Goal: Understand process/instructions: Learn how to perform a task or action

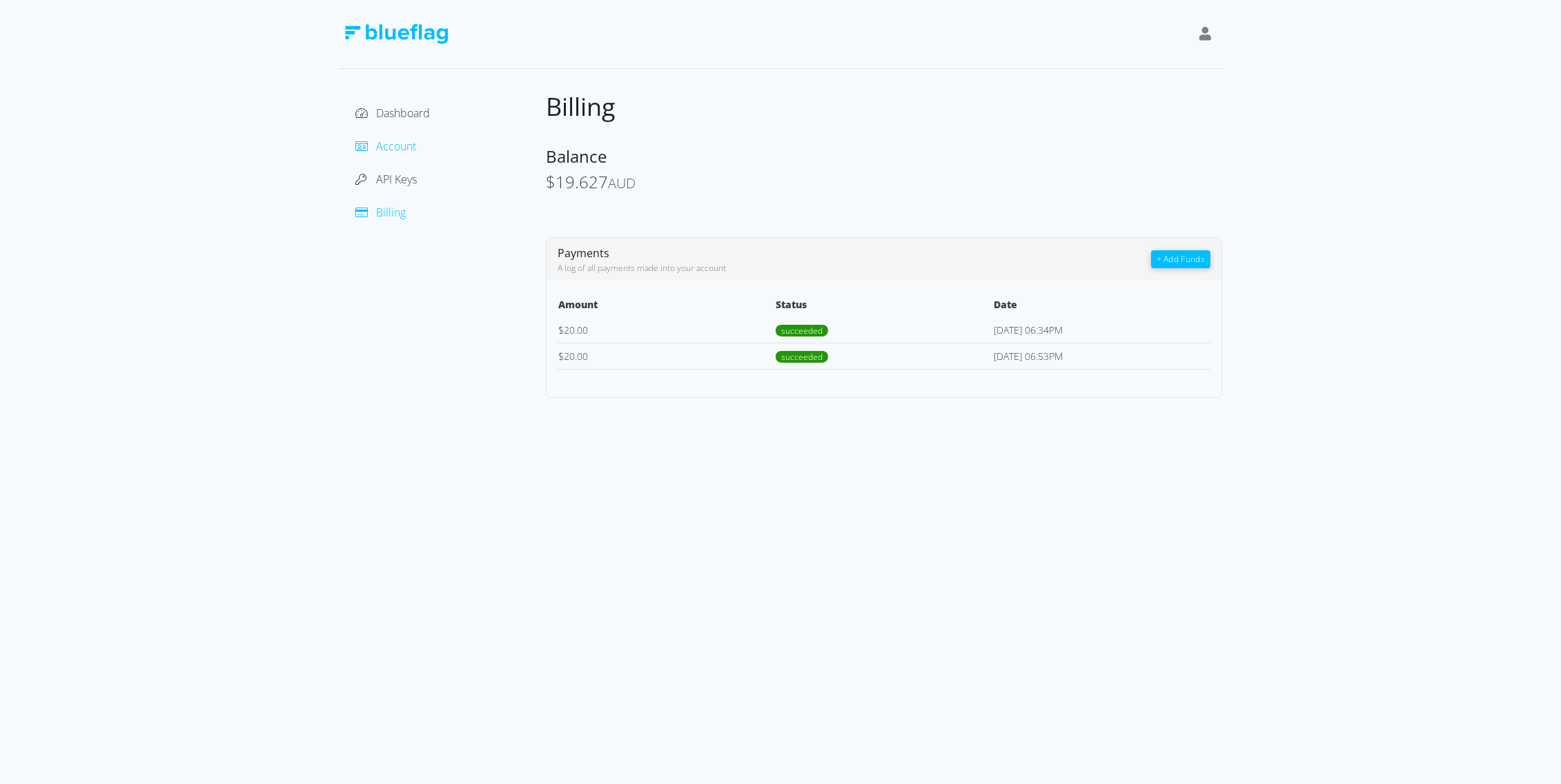
click at [379, 142] on span "Account" at bounding box center [397, 146] width 40 height 15
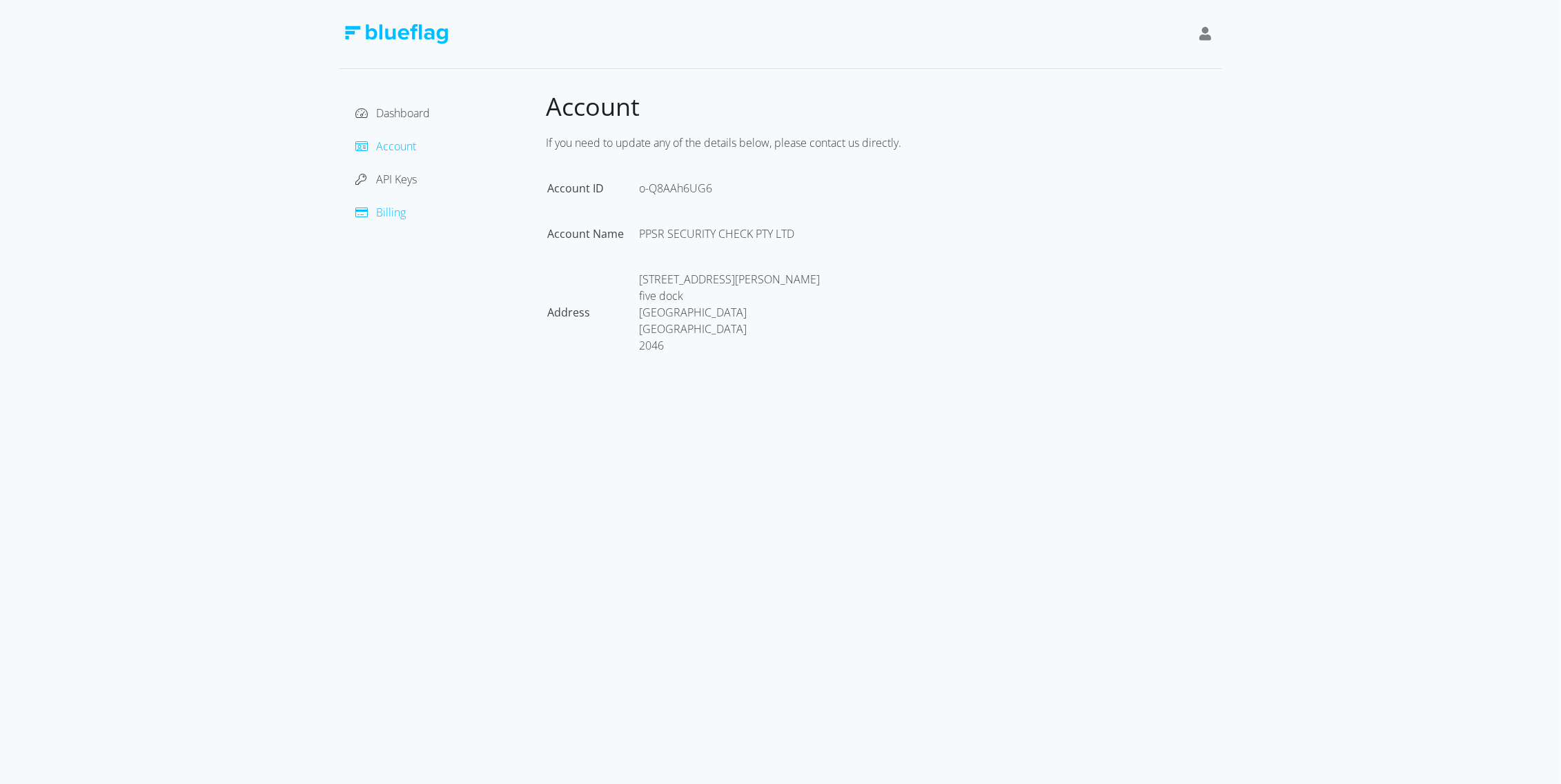
click at [390, 210] on span "Billing" at bounding box center [391, 212] width 30 height 15
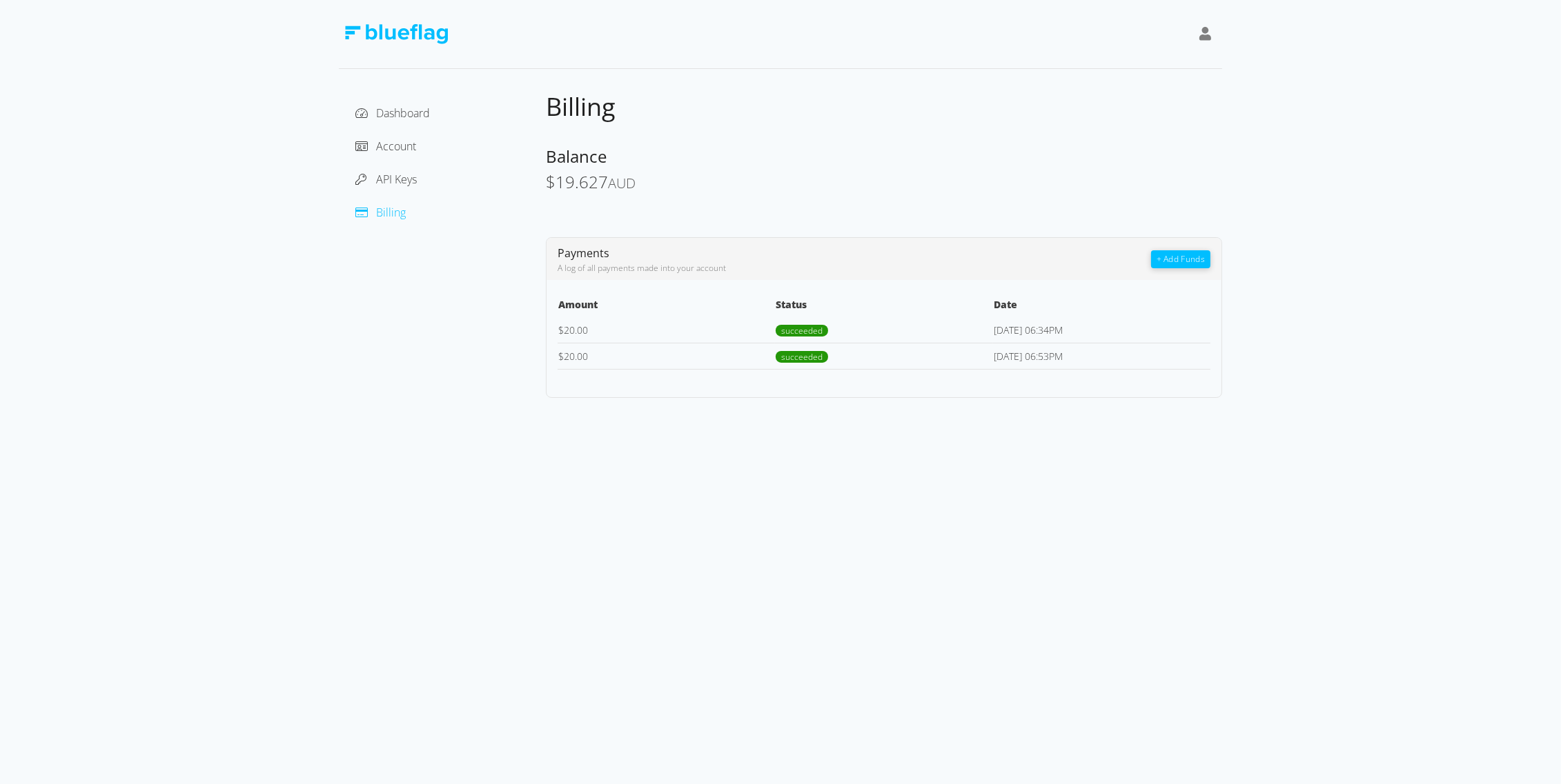
click at [408, 30] on img at bounding box center [397, 33] width 104 height 20
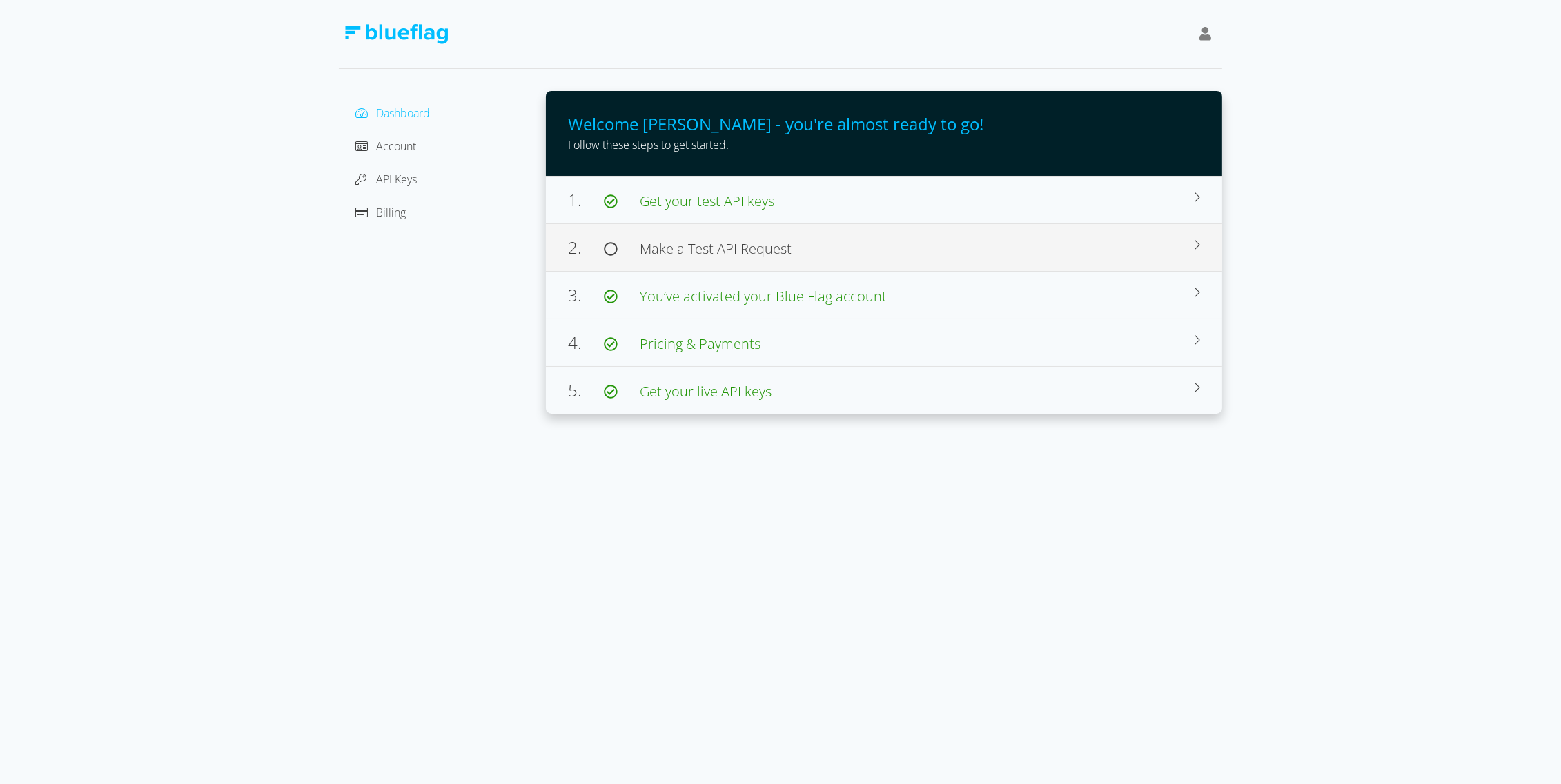
click at [707, 245] on span "Make a Test API Request" at bounding box center [715, 248] width 152 height 18
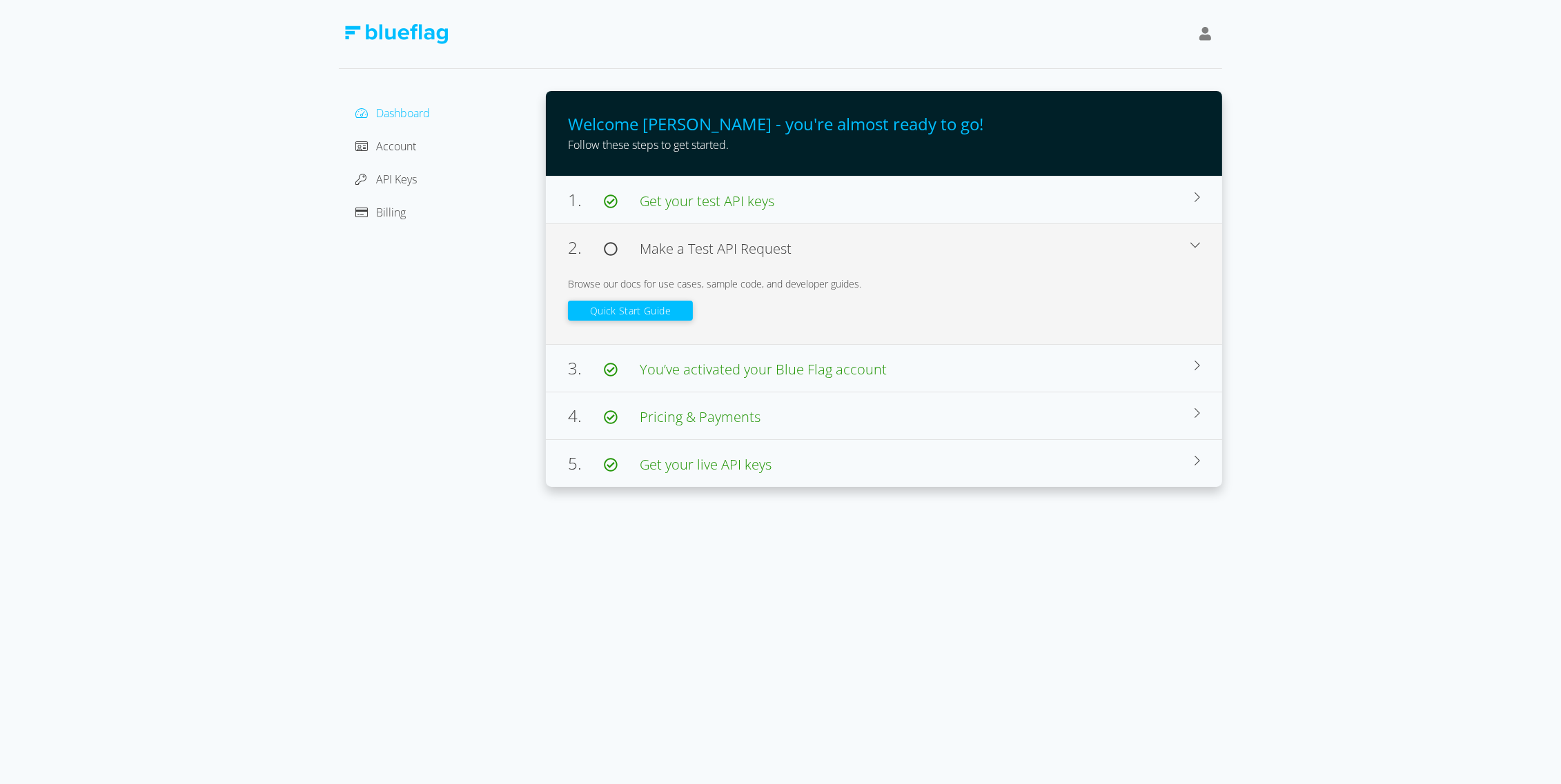
click at [666, 314] on button "Quick Start Guide" at bounding box center [631, 310] width 125 height 20
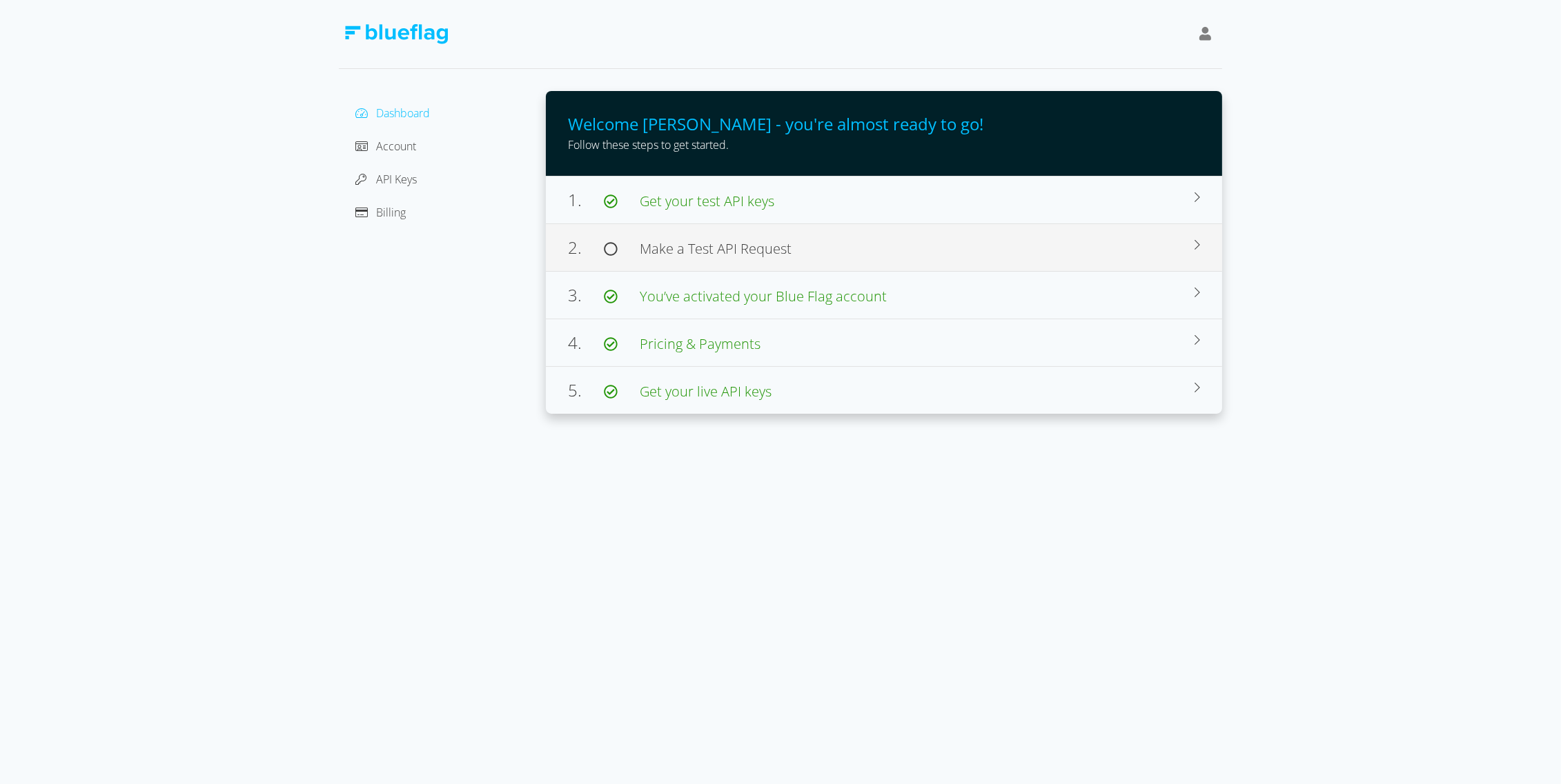
click at [639, 250] on span "Make a Test API Request" at bounding box center [704, 249] width 174 height 17
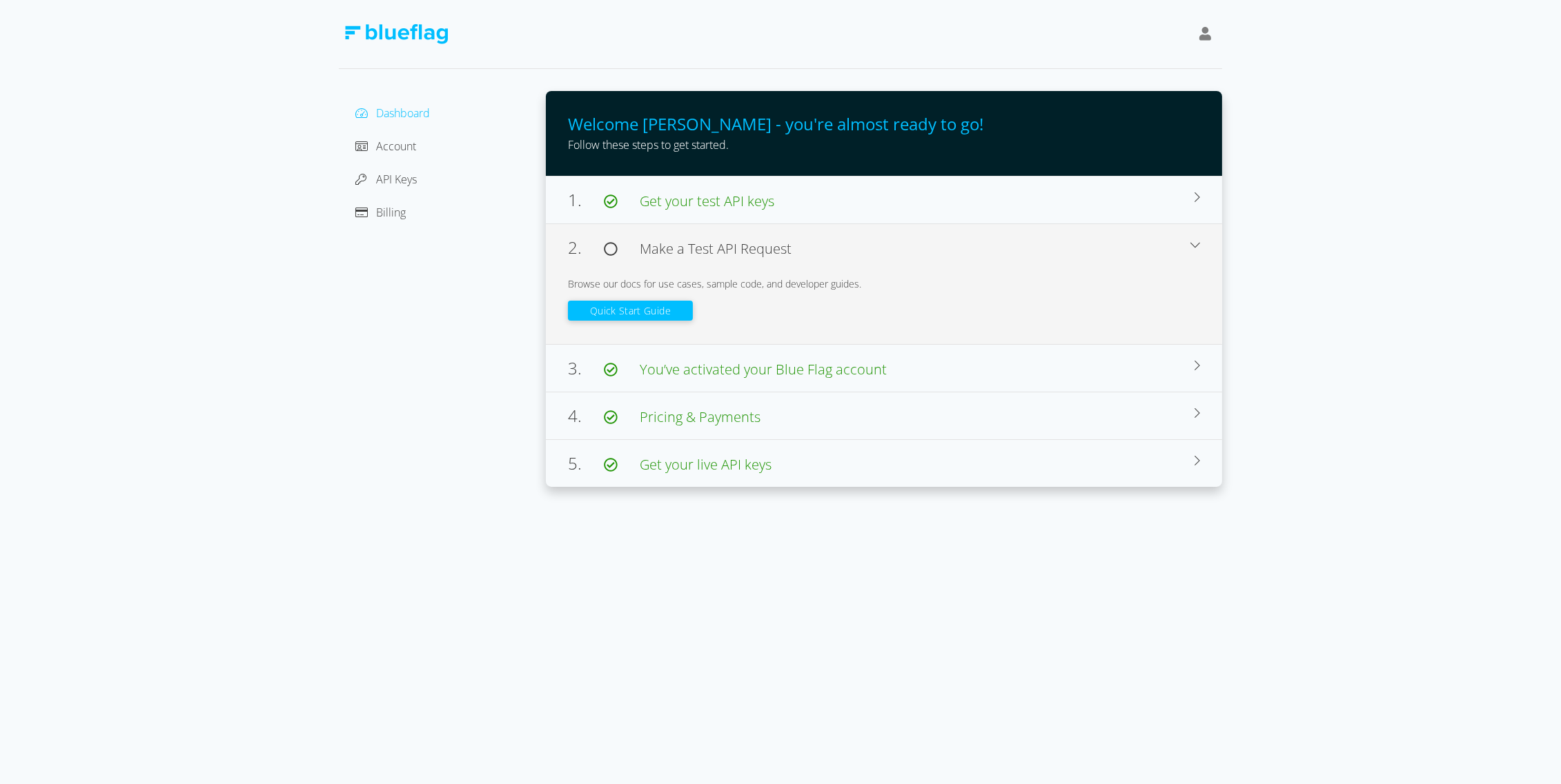
click at [636, 304] on button "Quick Start Guide" at bounding box center [631, 310] width 125 height 20
